Goal: Task Accomplishment & Management: Use online tool/utility

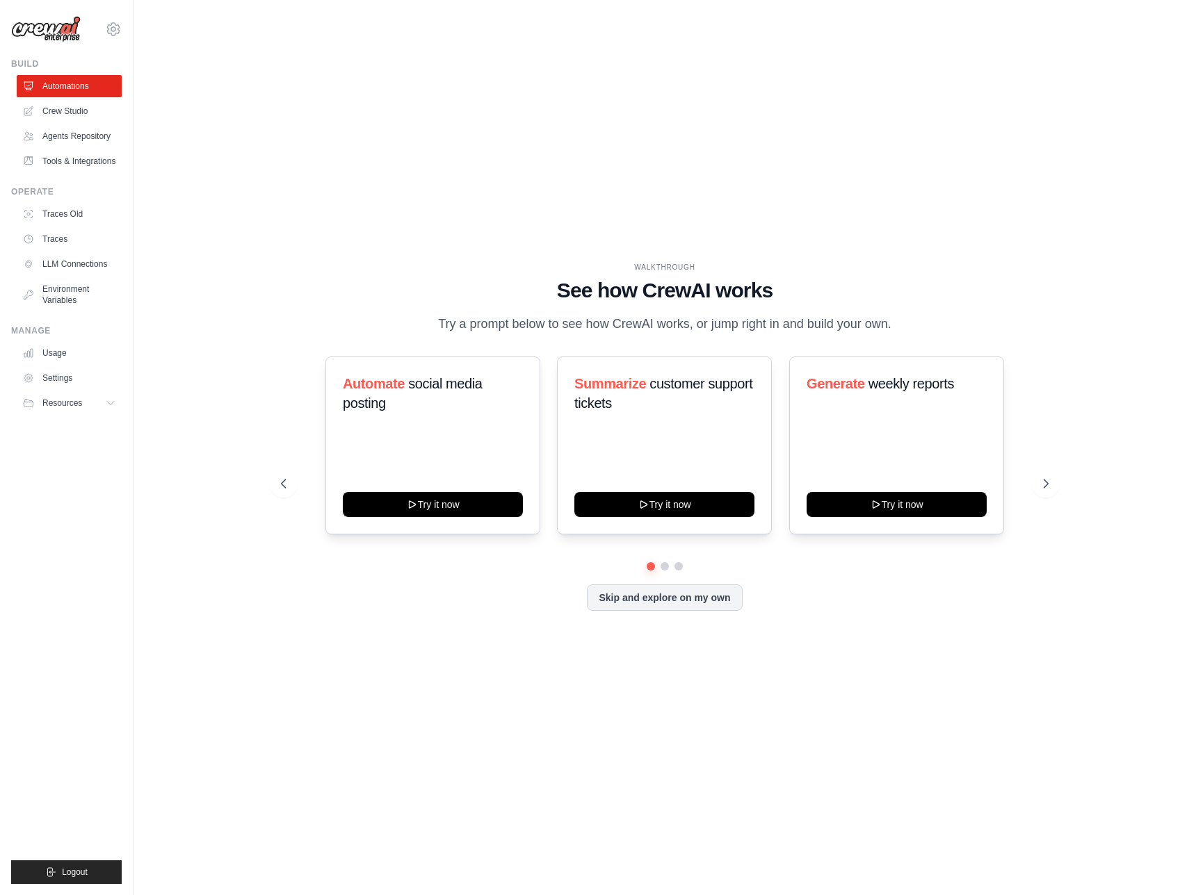
click at [463, 174] on div "WALKTHROUGH See how [PERSON_NAME] works Try a prompt below to see how [PERSON_N…" at bounding box center [665, 448] width 1018 height 868
click at [87, 364] on link "Usage" at bounding box center [70, 353] width 105 height 22
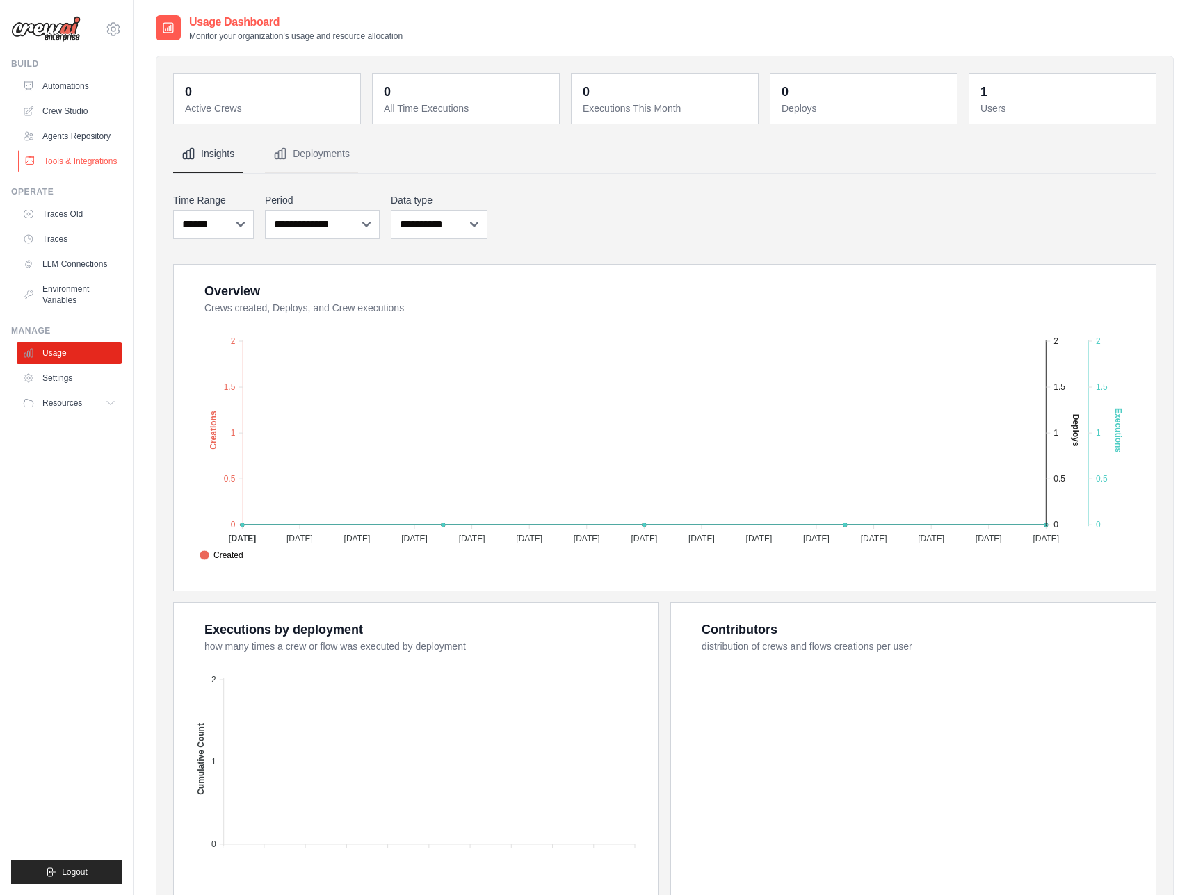
click at [74, 172] on link "Tools & Integrations" at bounding box center [70, 161] width 105 height 22
click at [81, 140] on link "Agents Repository" at bounding box center [70, 136] width 105 height 22
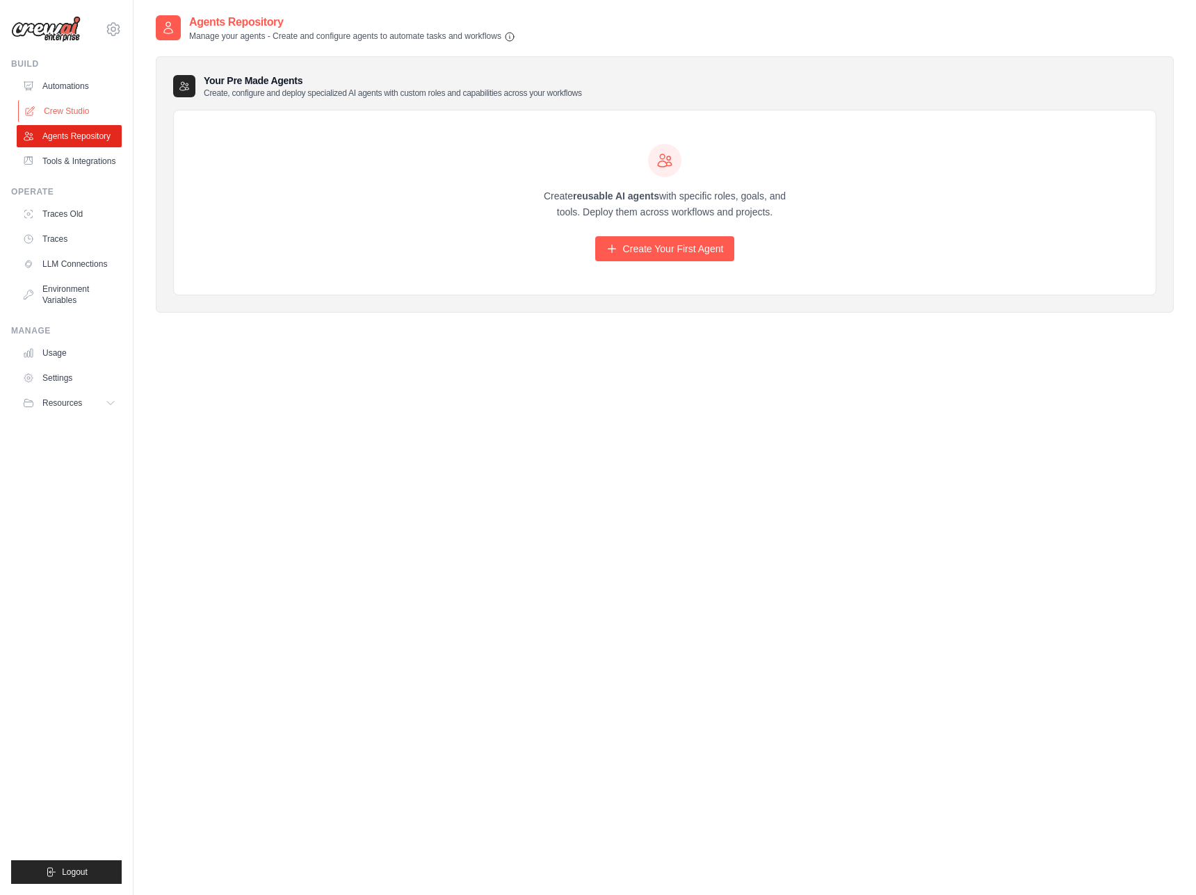
click at [66, 109] on link "Crew Studio" at bounding box center [70, 111] width 105 height 22
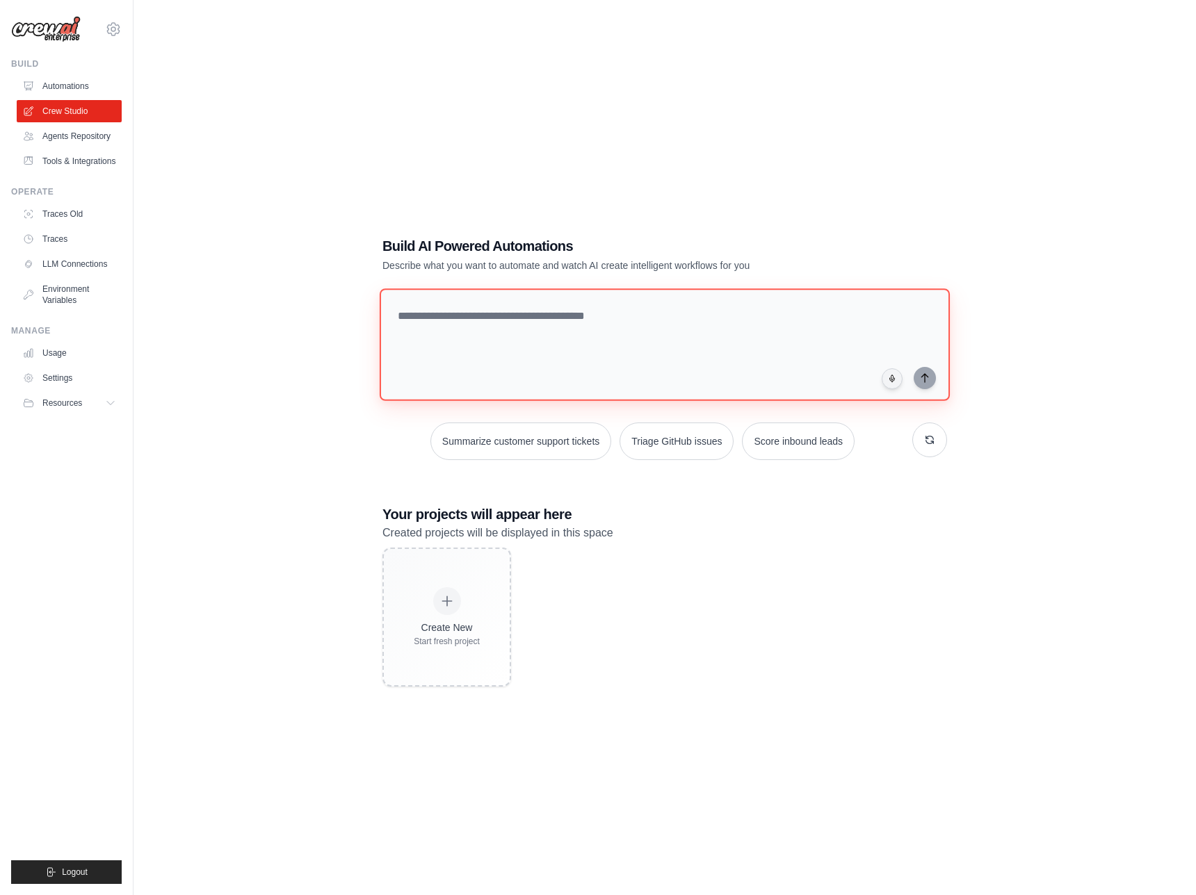
click at [548, 357] on textarea at bounding box center [665, 344] width 570 height 113
click at [88, 89] on link "Automations" at bounding box center [70, 86] width 105 height 22
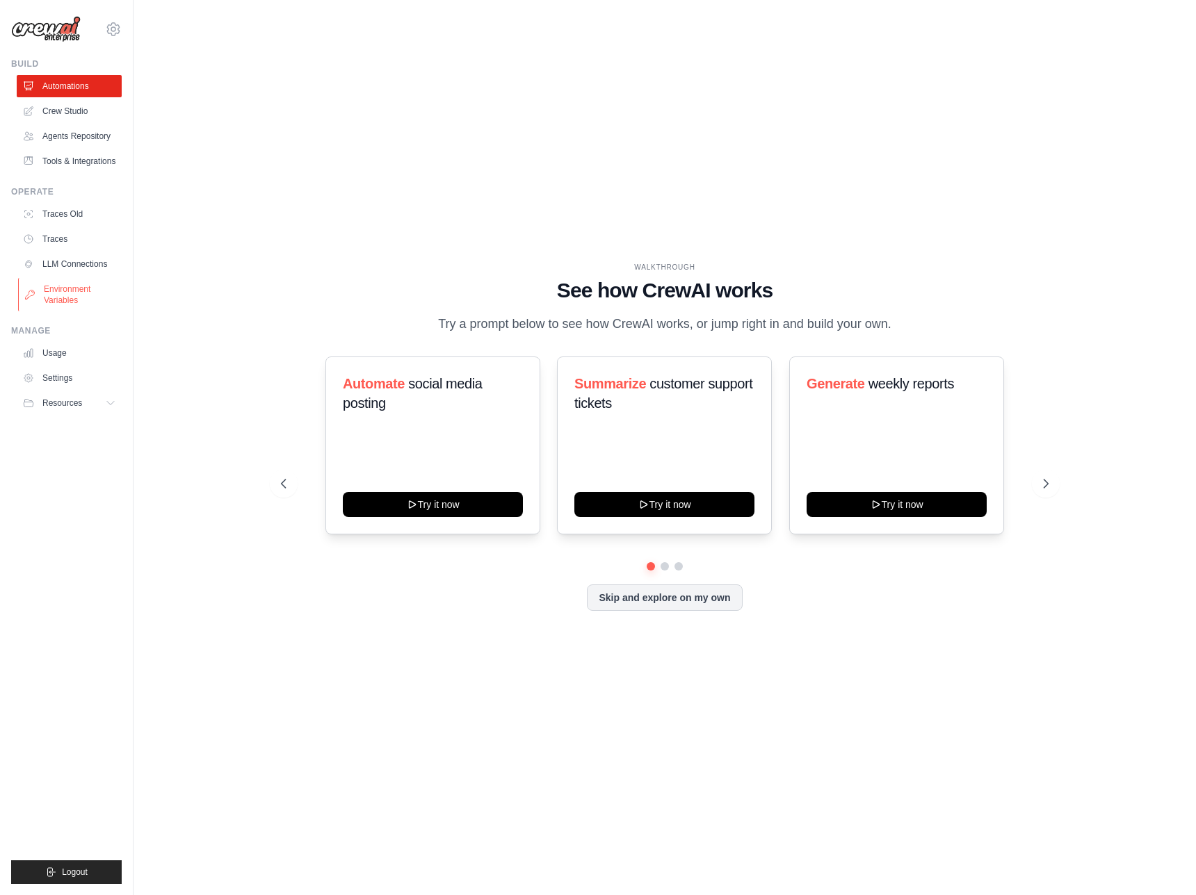
click at [88, 307] on link "Environment Variables" at bounding box center [70, 294] width 105 height 33
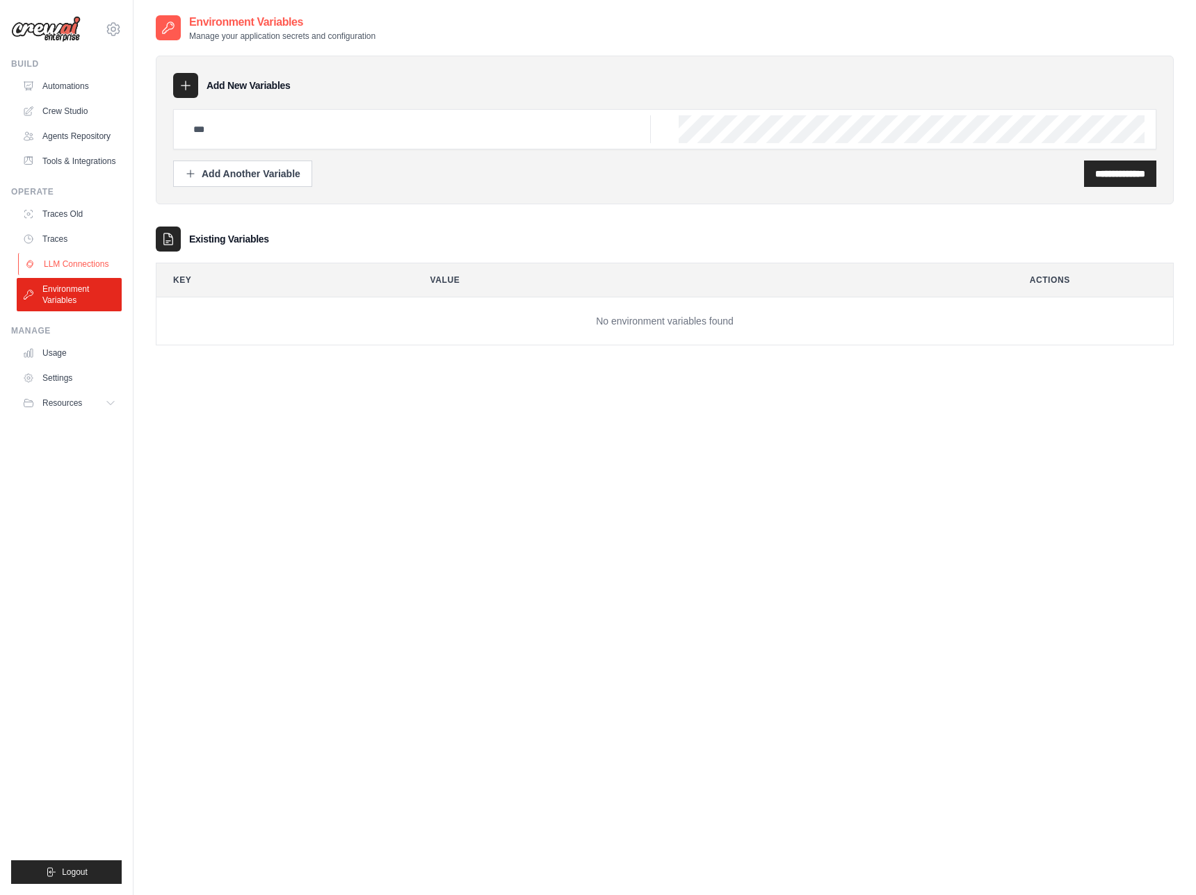
click at [86, 275] on link "LLM Connections" at bounding box center [70, 264] width 105 height 22
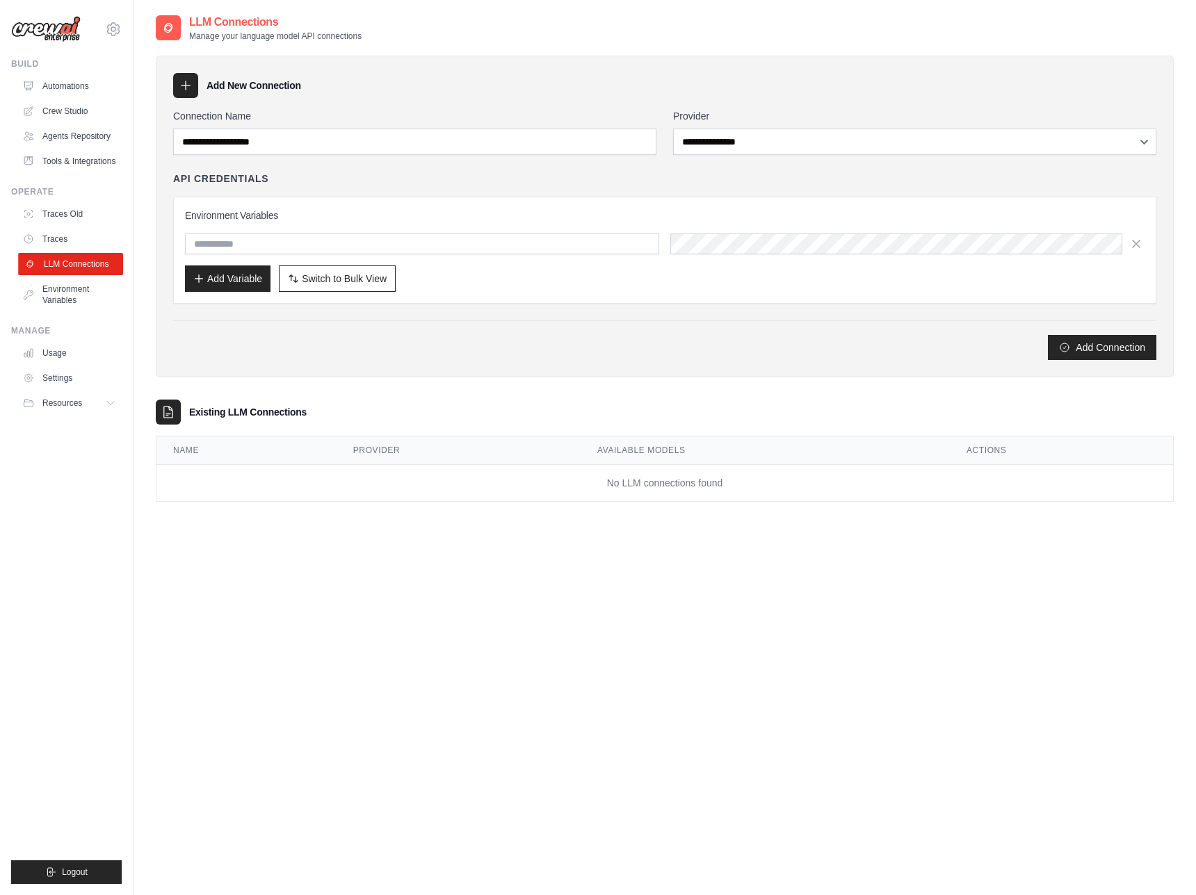
click at [76, 270] on link "LLM Connections" at bounding box center [70, 264] width 105 height 22
click at [74, 250] on link "Traces" at bounding box center [69, 239] width 105 height 22
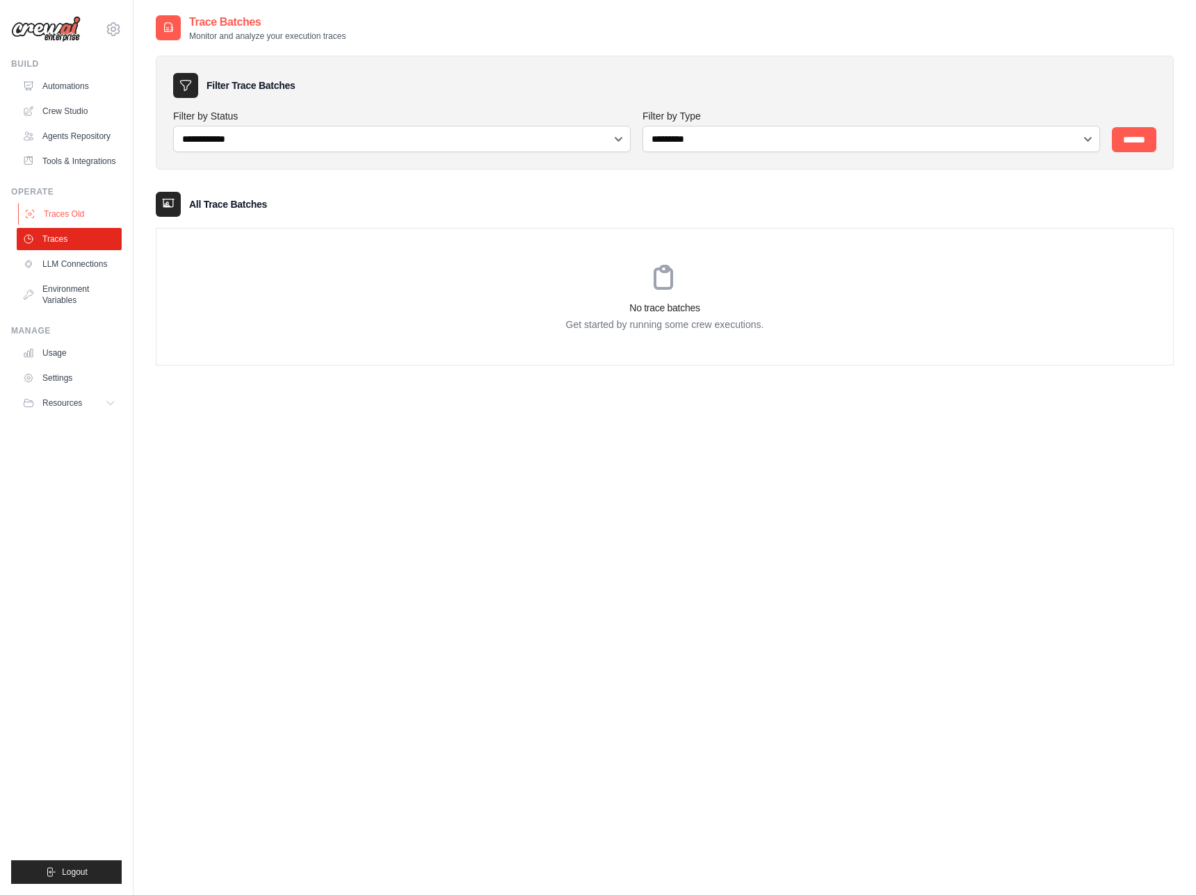
click at [80, 225] on link "Traces Old" at bounding box center [70, 214] width 105 height 22
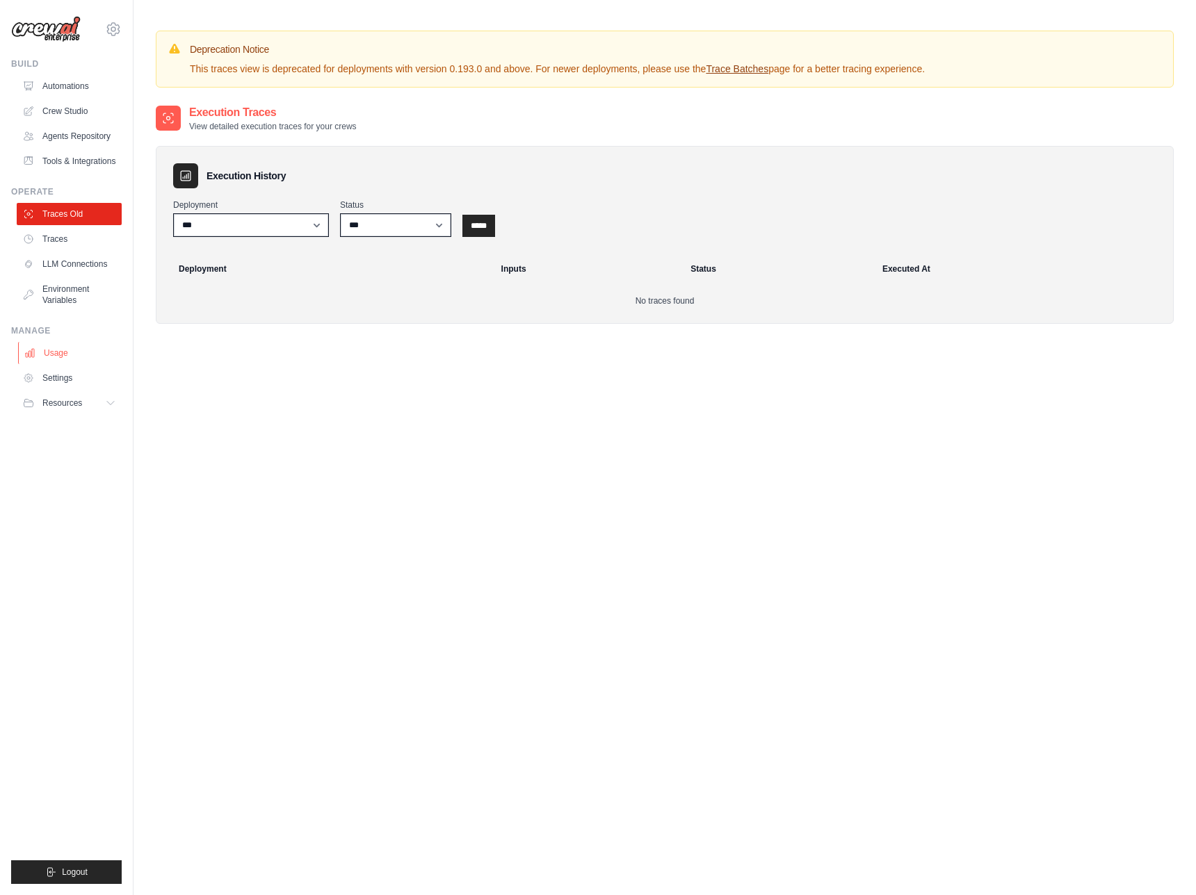
click at [70, 364] on link "Usage" at bounding box center [70, 353] width 105 height 22
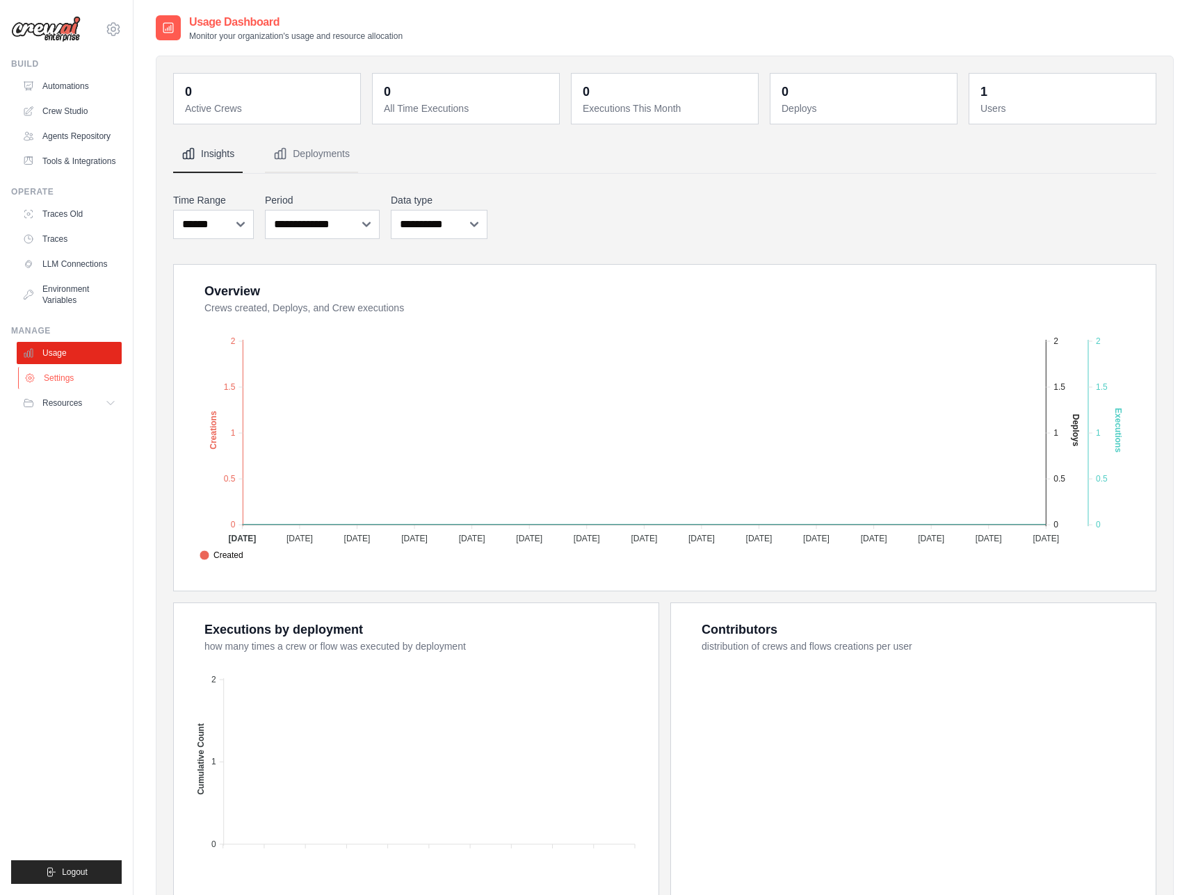
click at [69, 389] on link "Settings" at bounding box center [70, 378] width 105 height 22
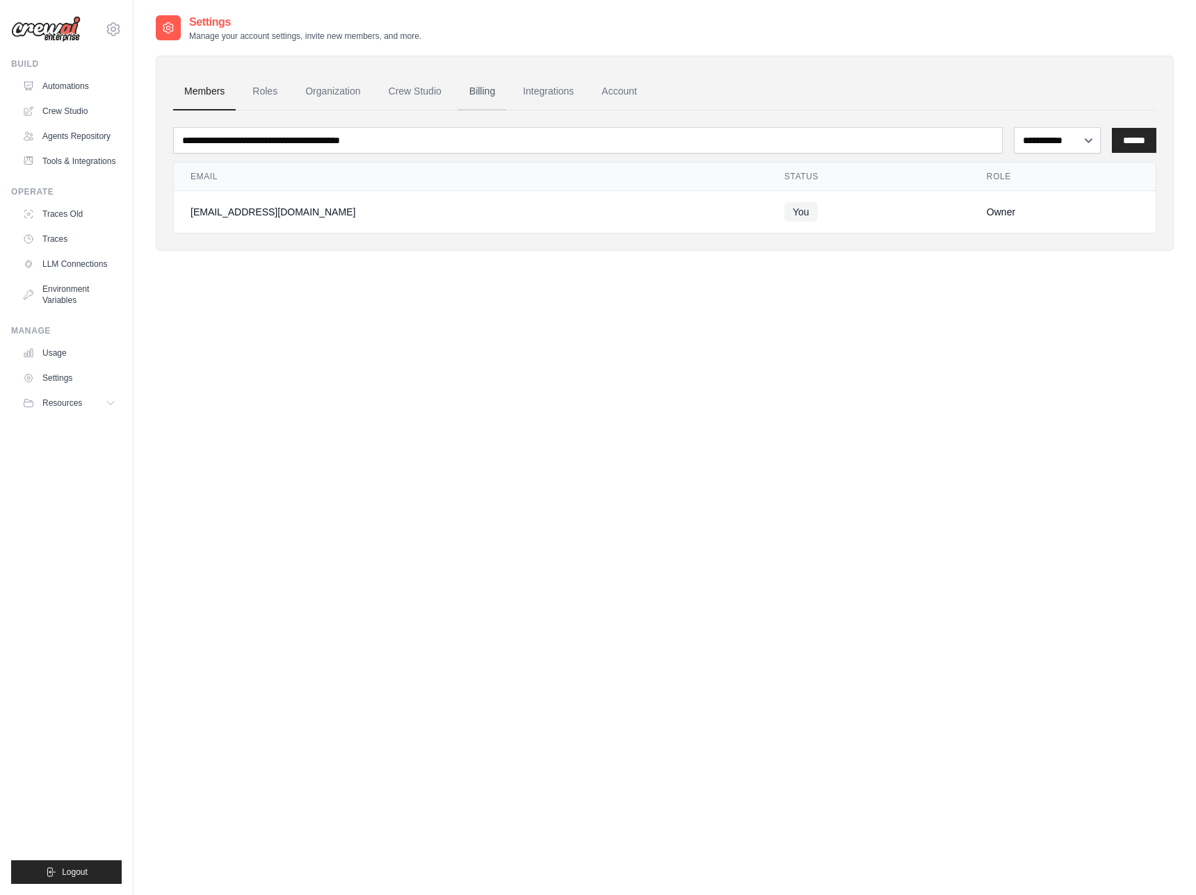
click at [506, 97] on link "Billing" at bounding box center [482, 92] width 48 height 38
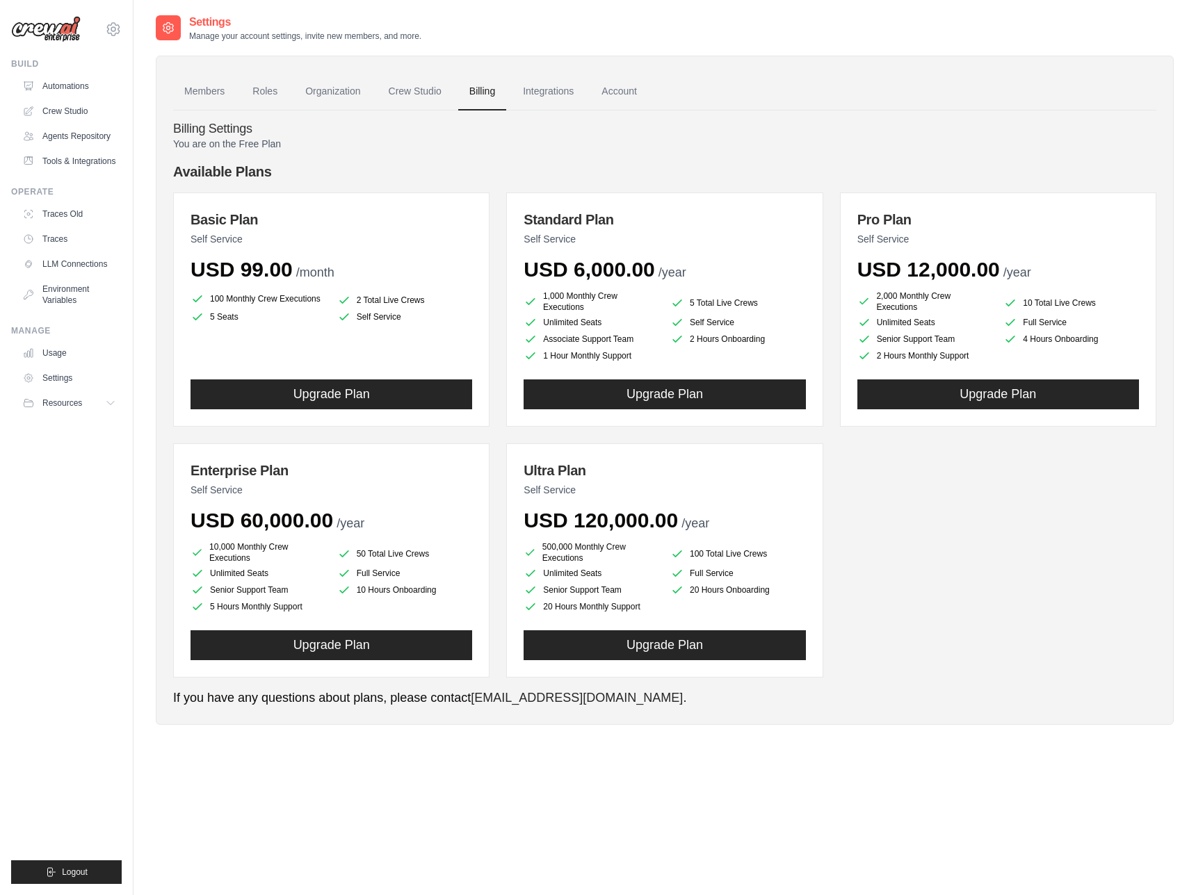
click at [999, 559] on div "Basic Plan Self Service USD 99.00 /month 100 Monthly Crew Executions 2 Total Li…" at bounding box center [664, 435] width 983 height 485
click at [991, 559] on div "Basic Plan Self Service USD 99.00 /month 100 Monthly Crew Executions 2 Total Li…" at bounding box center [664, 435] width 983 height 485
click at [66, 407] on button "Resources" at bounding box center [70, 403] width 105 height 22
click at [70, 409] on span "Resources" at bounding box center [64, 403] width 40 height 11
click at [76, 111] on link "Crew Studio" at bounding box center [70, 111] width 105 height 22
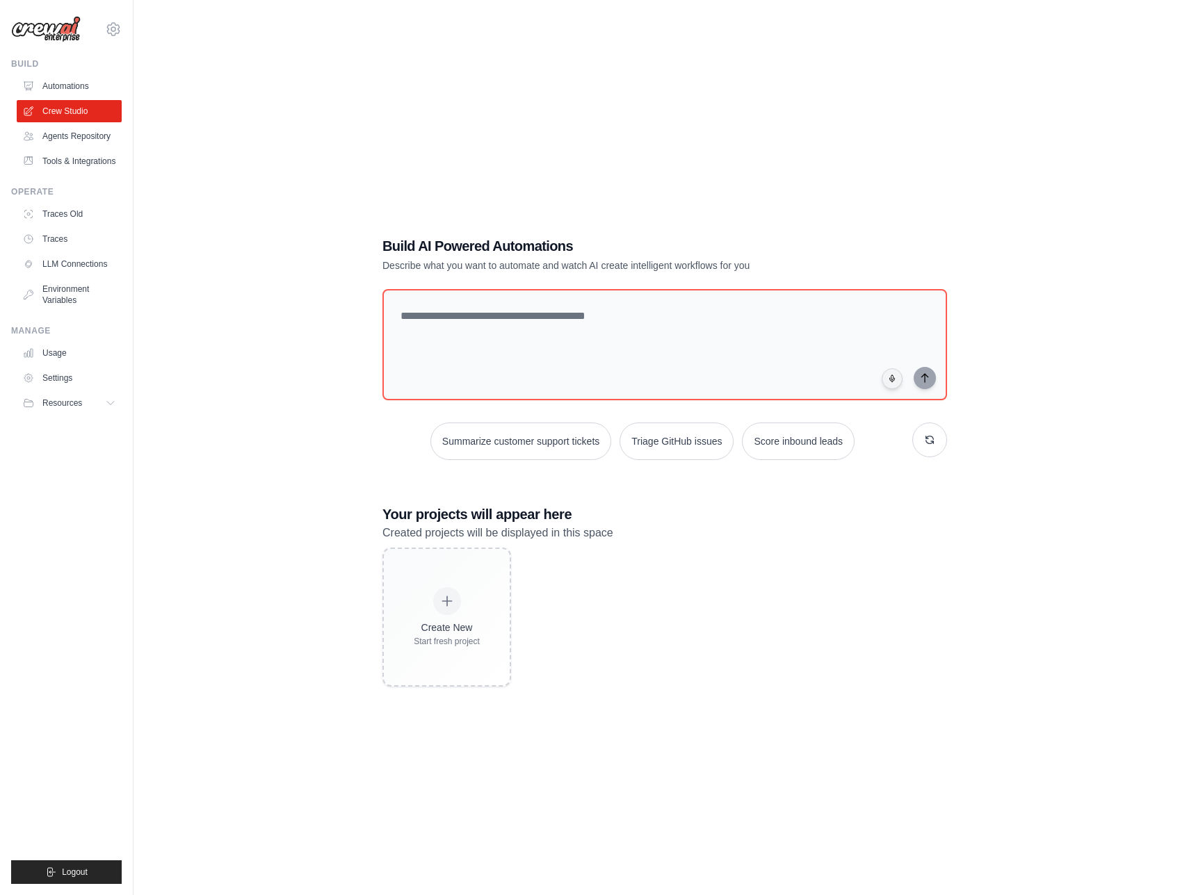
click at [324, 305] on div "Build AI Powered Automations Describe what you want to automate and watch AI cr…" at bounding box center [665, 461] width 1018 height 895
click at [64, 87] on link "Automations" at bounding box center [70, 86] width 105 height 22
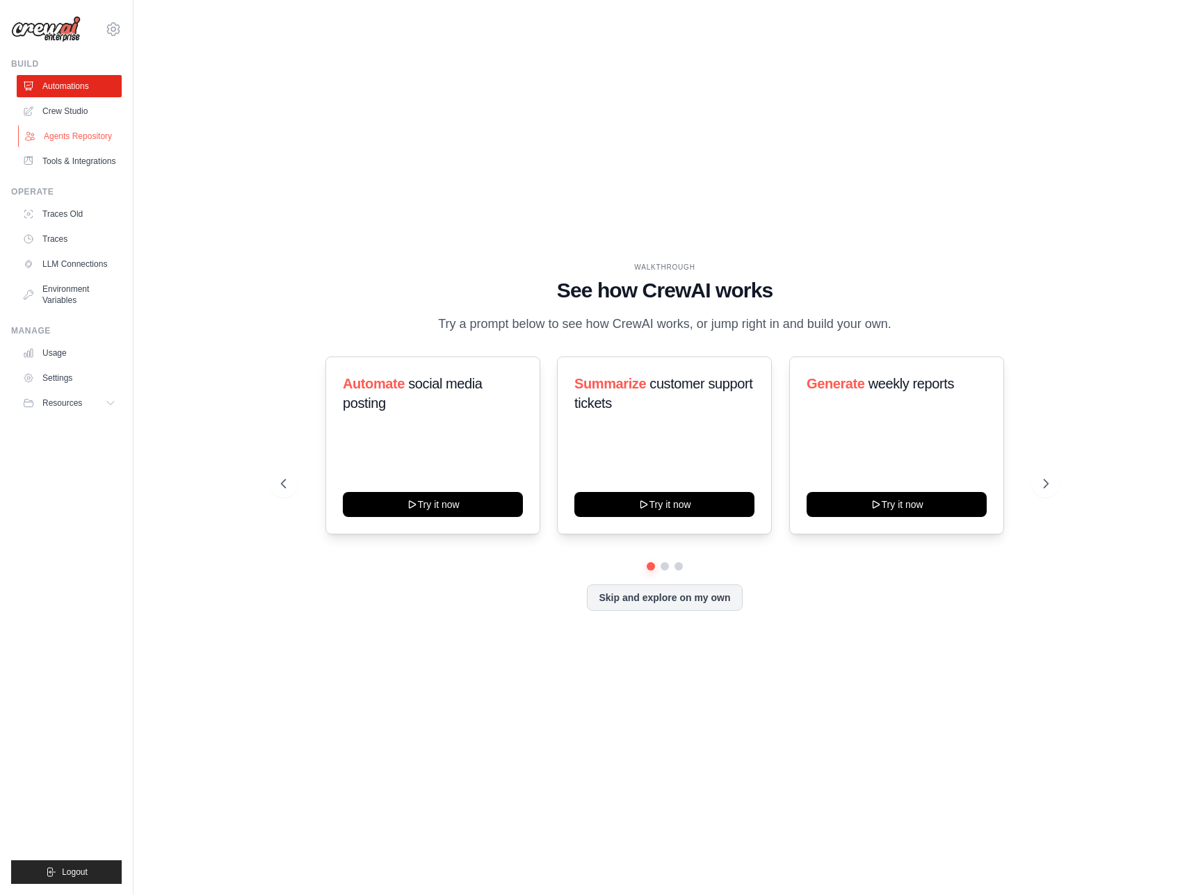
click at [77, 139] on link "Agents Repository" at bounding box center [70, 136] width 105 height 22
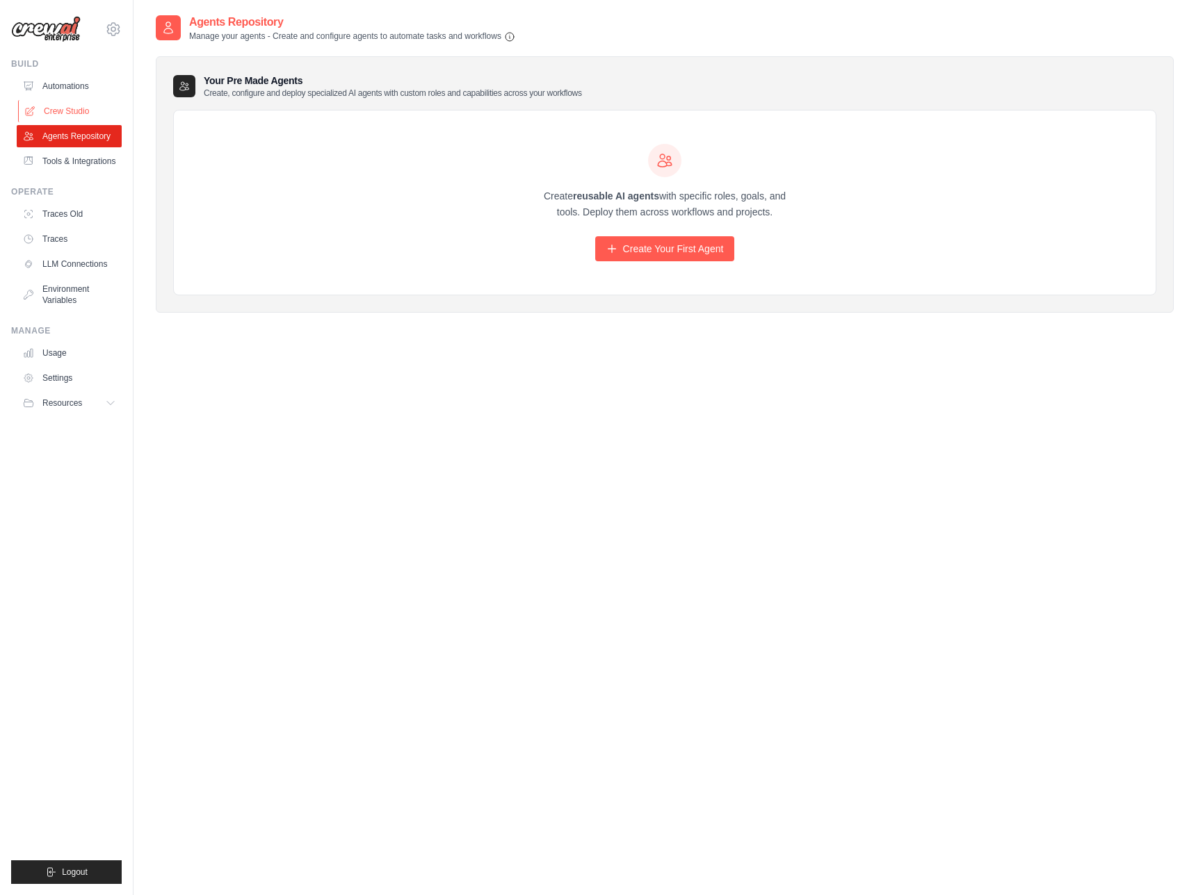
click at [85, 111] on link "Crew Studio" at bounding box center [70, 111] width 105 height 22
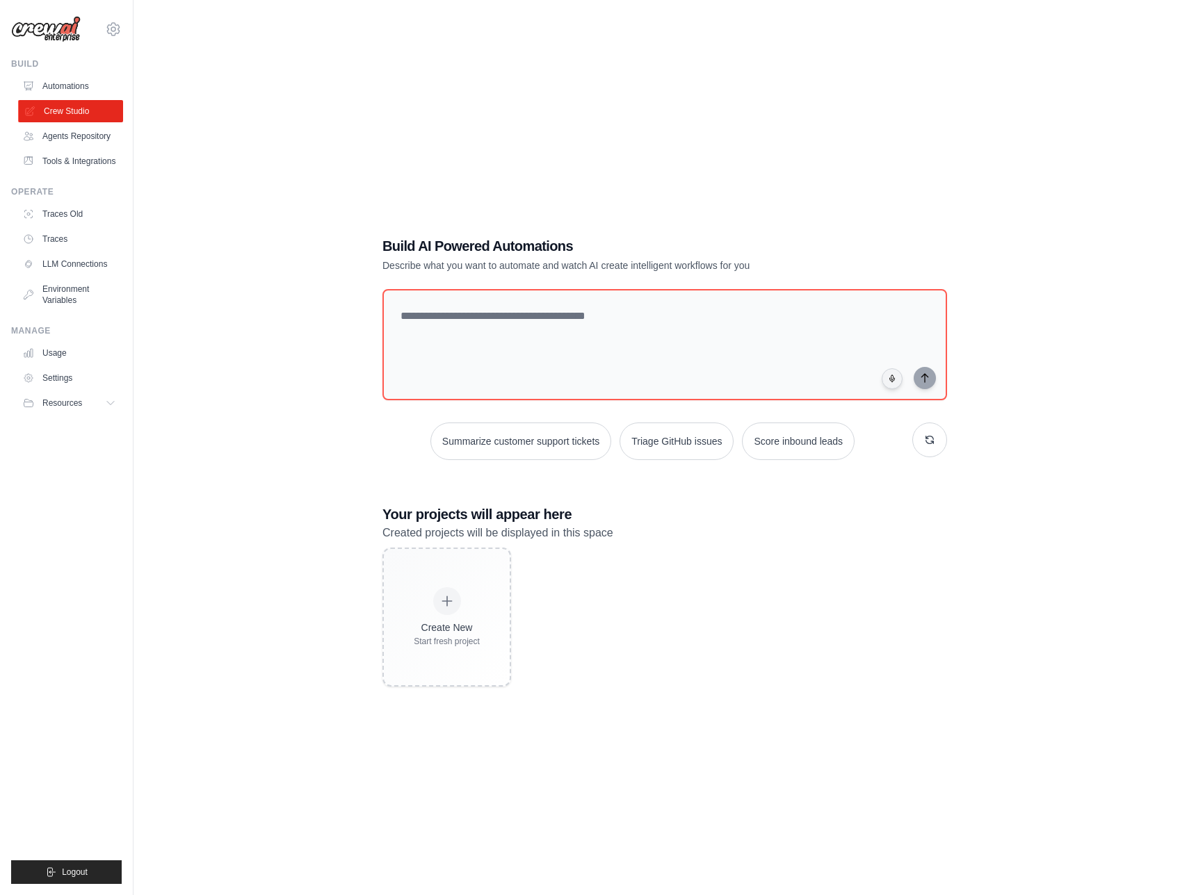
click at [74, 111] on link "Crew Studio" at bounding box center [70, 111] width 105 height 22
click at [81, 145] on link "Agents Repository" at bounding box center [70, 136] width 105 height 22
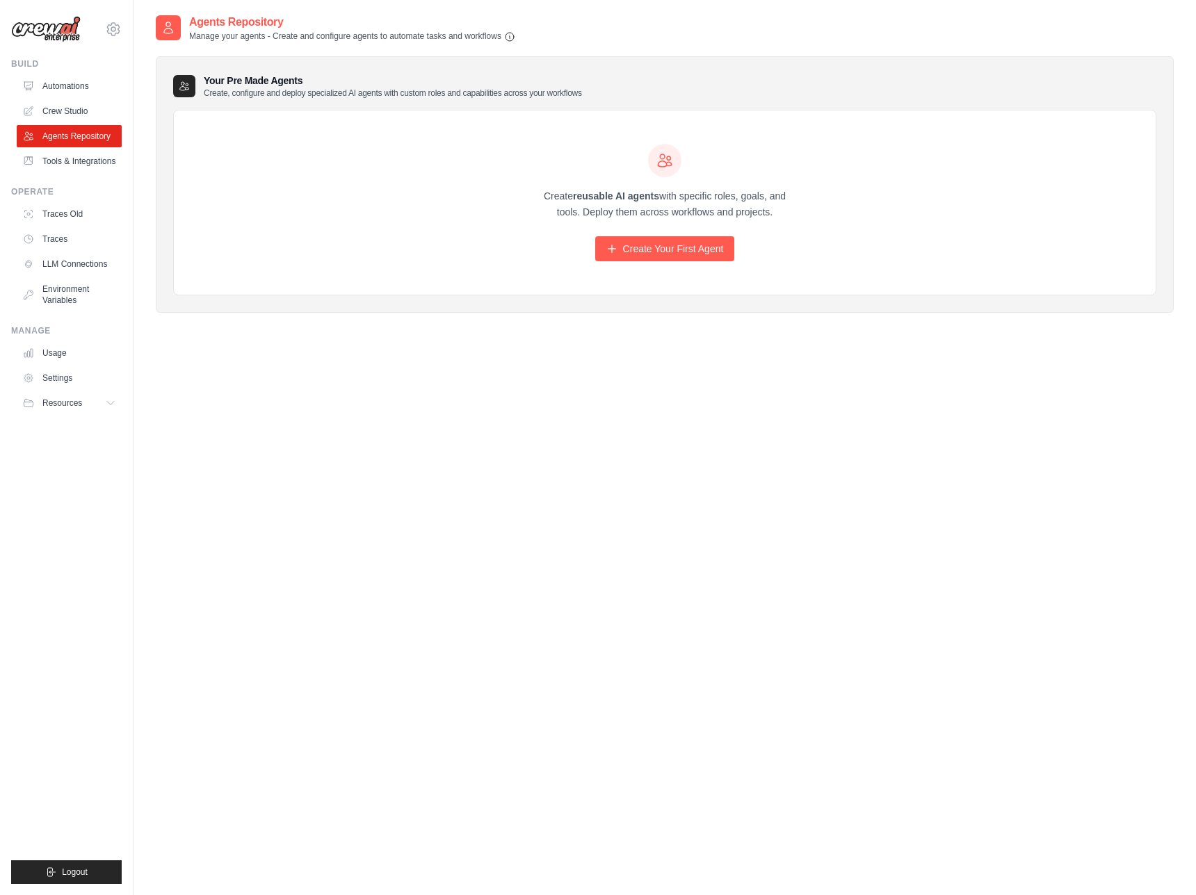
click at [496, 537] on div "Agents Repository Manage your agents - Create and configure agents to automate …" at bounding box center [665, 461] width 1018 height 895
click at [95, 172] on link "Tools & Integrations" at bounding box center [70, 161] width 105 height 22
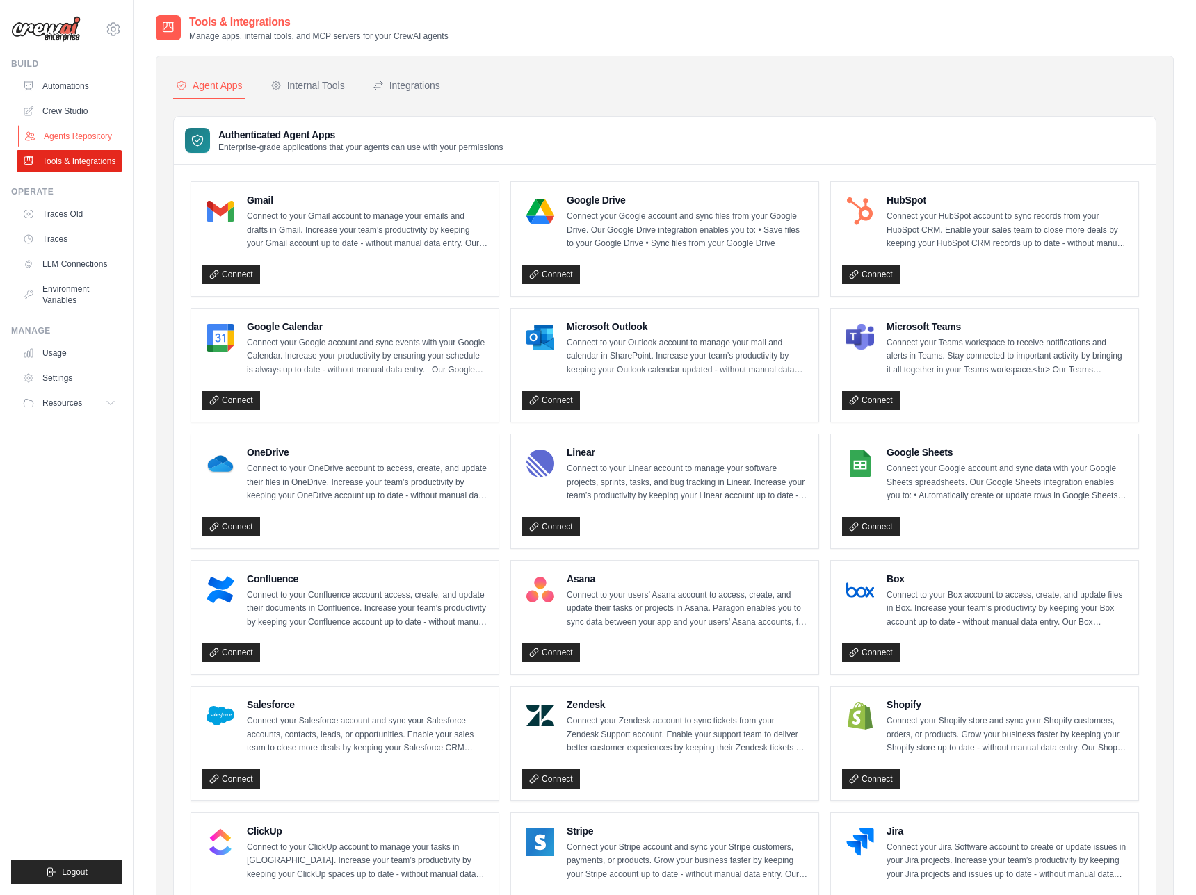
click at [69, 136] on link "Agents Repository" at bounding box center [70, 136] width 105 height 22
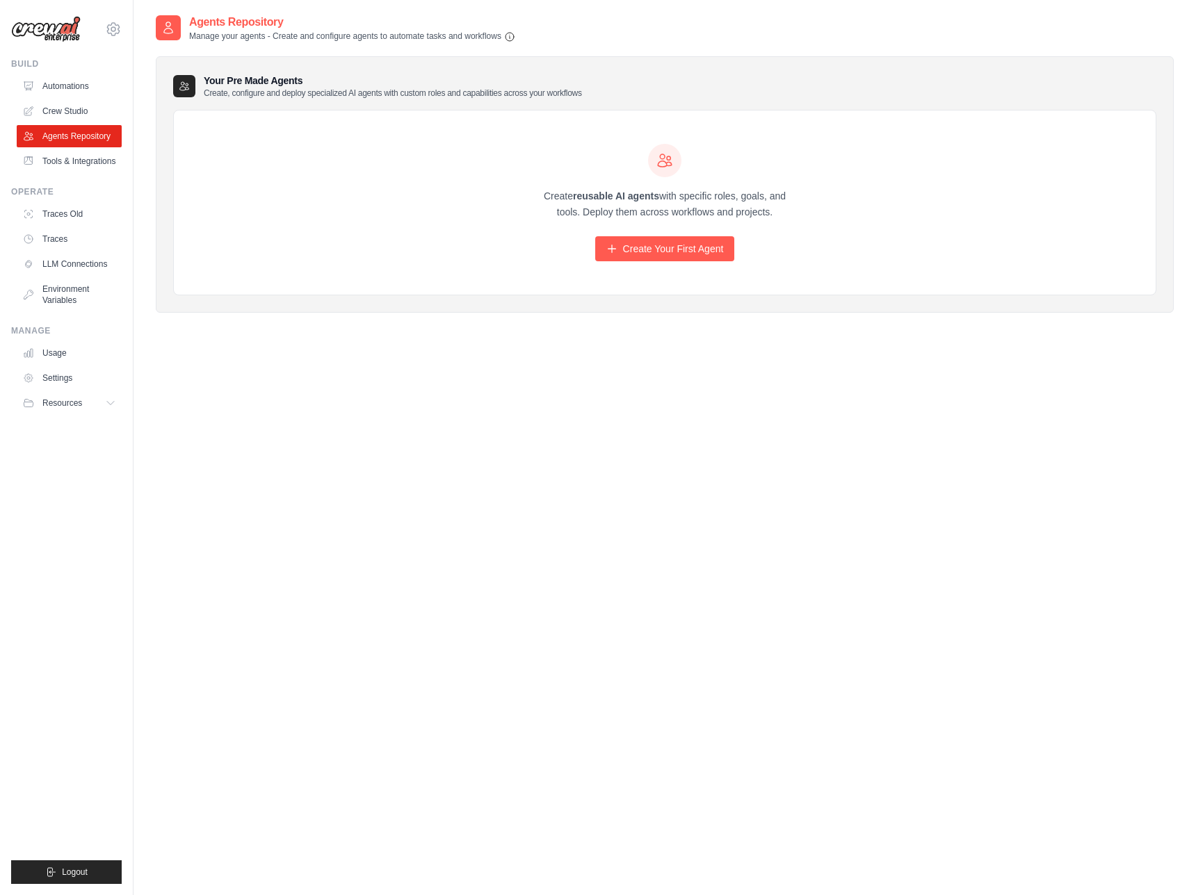
click at [74, 111] on link "Crew Studio" at bounding box center [69, 111] width 105 height 22
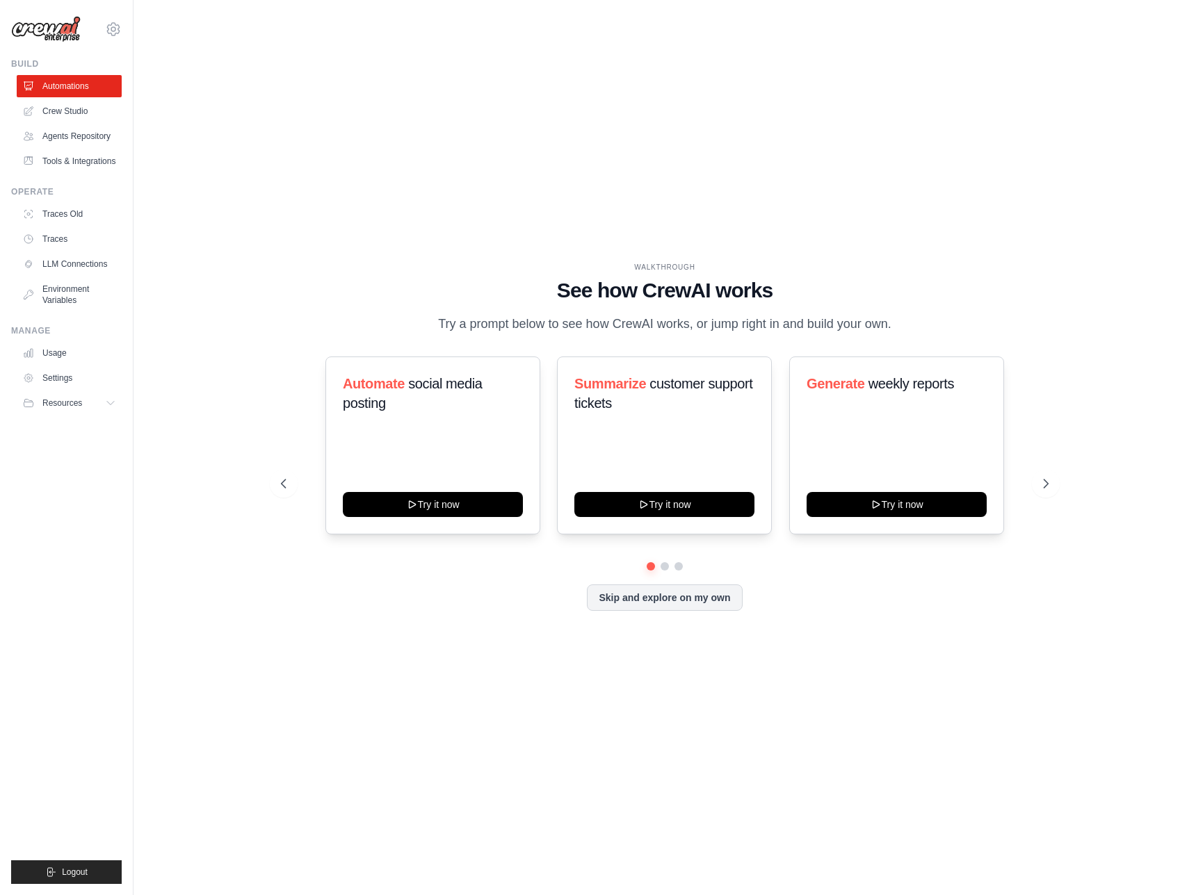
click at [320, 302] on div "WALKTHROUGH See how [PERSON_NAME] works Try a prompt below to see how [PERSON_N…" at bounding box center [664, 298] width 767 height 72
drag, startPoint x: 247, startPoint y: 218, endPoint x: 991, endPoint y: 398, distance: 766.1
click at [1082, 518] on div "WALKTHROUGH See how [PERSON_NAME] works Try a prompt below to see how [PERSON_N…" at bounding box center [665, 448] width 1018 height 868
click at [929, 334] on div "WALKTHROUGH See how [PERSON_NAME] works Try a prompt below to see how [PERSON_N…" at bounding box center [664, 298] width 767 height 72
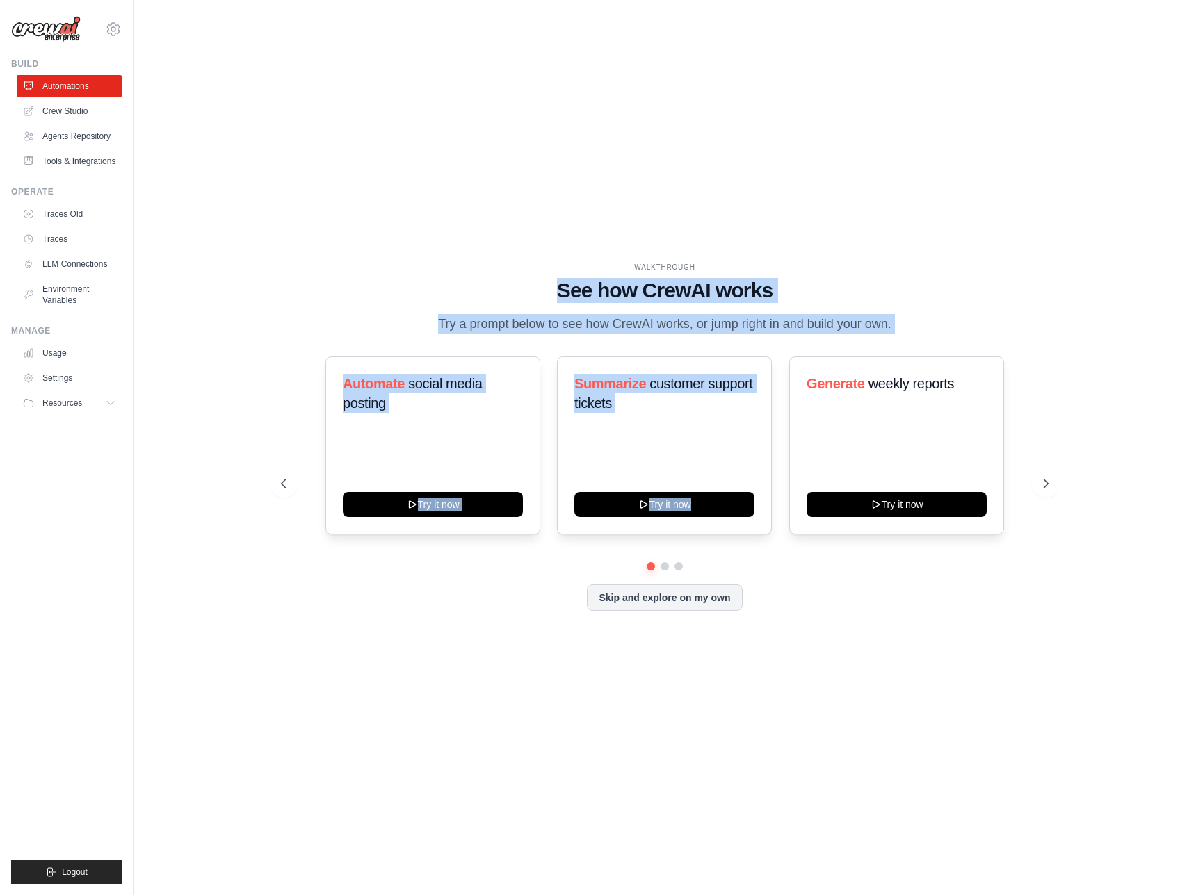
drag, startPoint x: 529, startPoint y: 275, endPoint x: 861, endPoint y: 349, distance: 339.8
click at [863, 349] on div "WALKTHROUGH See how [PERSON_NAME] works Try a prompt below to see how [PERSON_N…" at bounding box center [664, 447] width 801 height 371
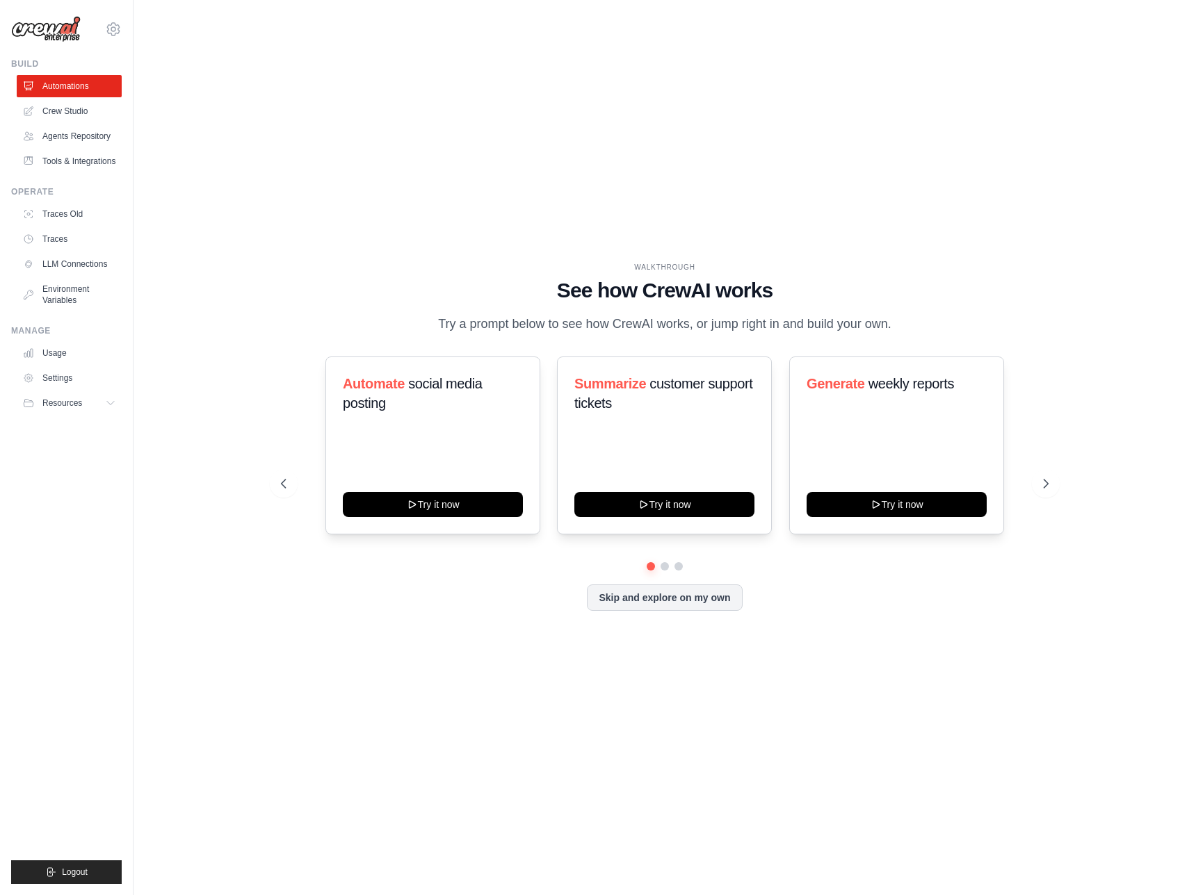
click at [857, 348] on div "WALKTHROUGH See how [PERSON_NAME] works Try a prompt below to see how [PERSON_N…" at bounding box center [664, 447] width 801 height 371
click at [287, 233] on div "WALKTHROUGH See how [PERSON_NAME] works Try a prompt below to see how [PERSON_N…" at bounding box center [665, 448] width 1018 height 868
click at [109, 172] on link "Tools & Integrations" at bounding box center [70, 161] width 105 height 22
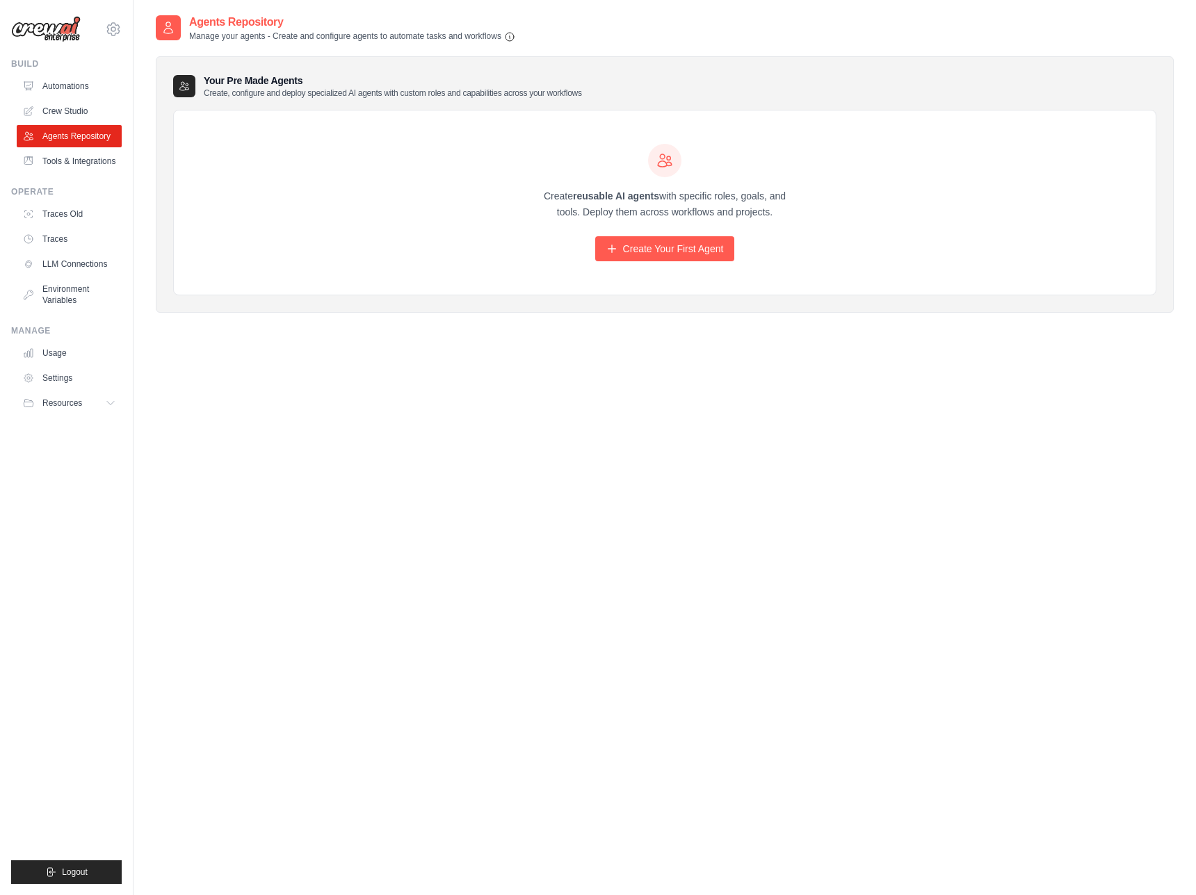
click at [421, 361] on div "Agents Repository Manage your agents - Create and configure agents to automate …" at bounding box center [665, 461] width 1018 height 895
click at [177, 86] on div at bounding box center [184, 86] width 22 height 22
drag, startPoint x: 185, startPoint y: 78, endPoint x: 678, endPoint y: 115, distance: 494.3
click at [693, 122] on div "Your Pre Made Agents Create, configure and deploy specialized AI agents with cu…" at bounding box center [665, 184] width 1018 height 257
click at [667, 113] on div "Create reusable AI agents with specific roles, goals, and tools. Deploy them ac…" at bounding box center [665, 203] width 982 height 185
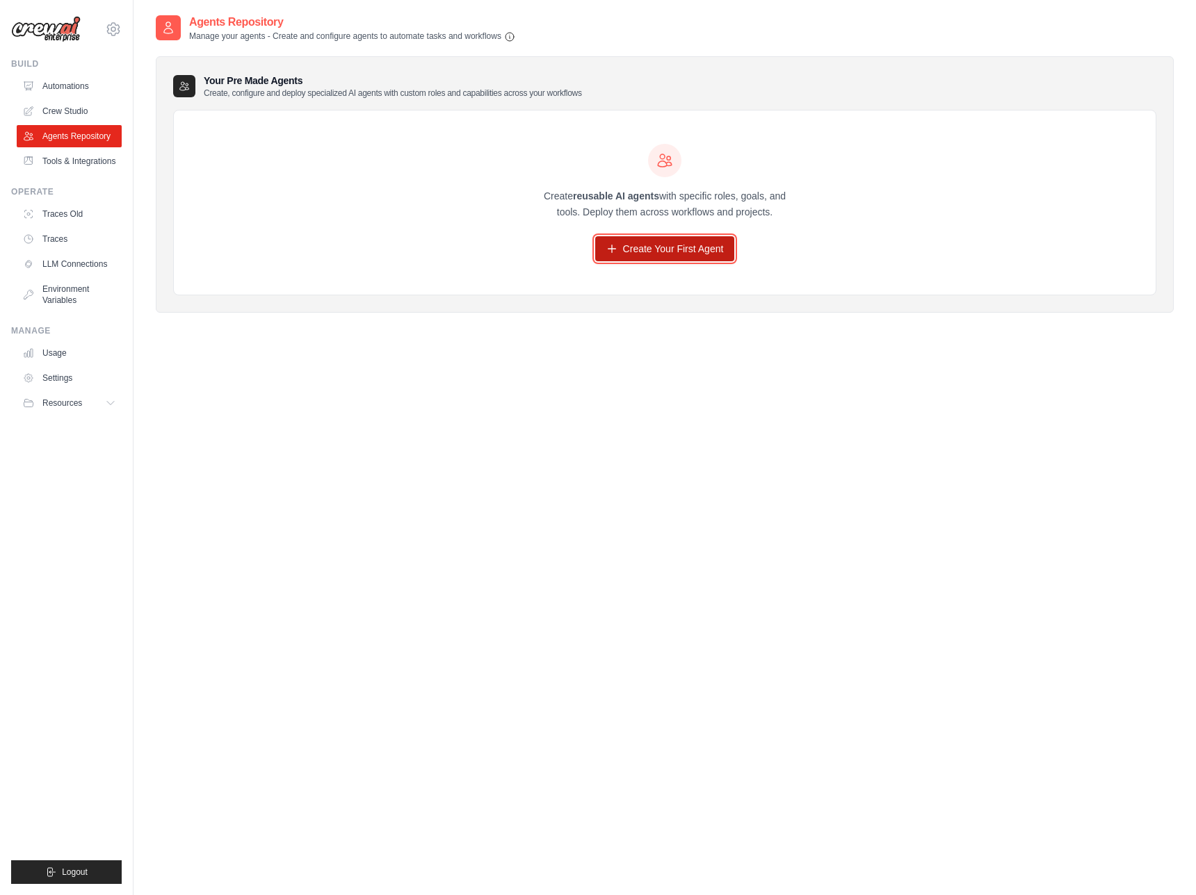
click at [655, 251] on link "Create Your First Agent" at bounding box center [665, 248] width 140 height 25
